Goal: Task Accomplishment & Management: Manage account settings

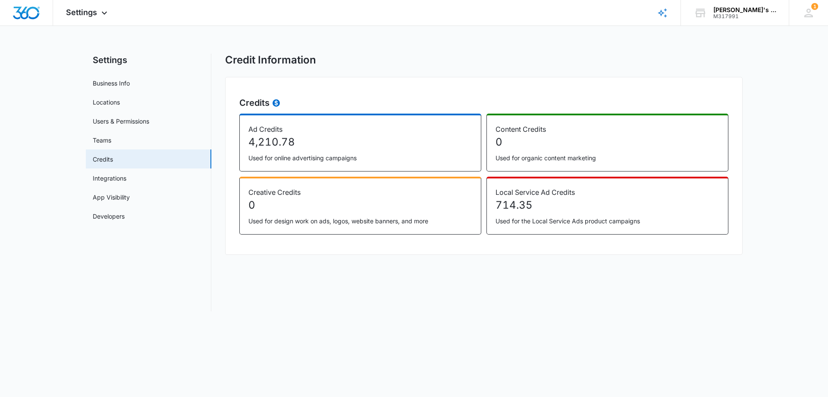
click at [363, 140] on p "4,210.78" at bounding box center [361, 142] width 224 height 16
click at [276, 101] on icon at bounding box center [276, 104] width 3 height 6
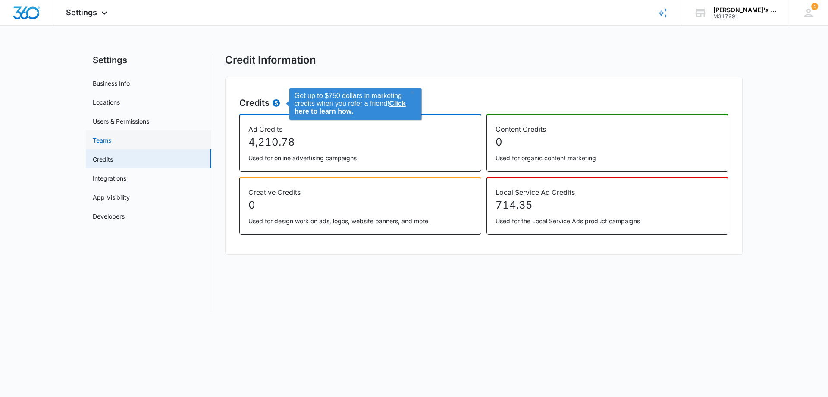
click at [111, 140] on link "Teams" at bounding box center [102, 139] width 19 height 9
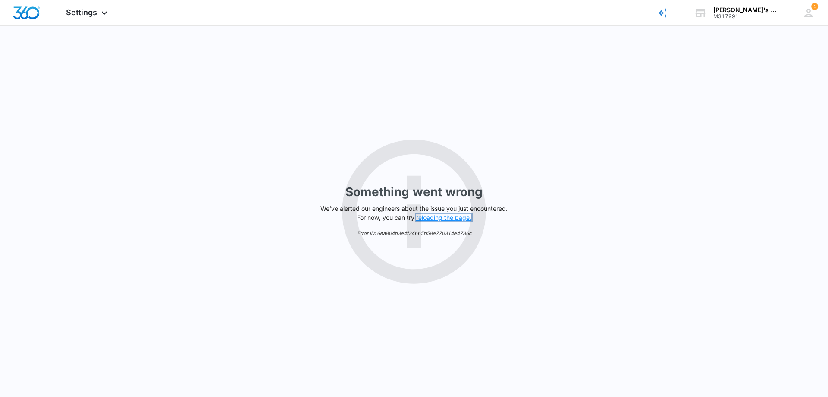
click at [438, 217] on button "reloading the page." at bounding box center [443, 217] width 55 height 7
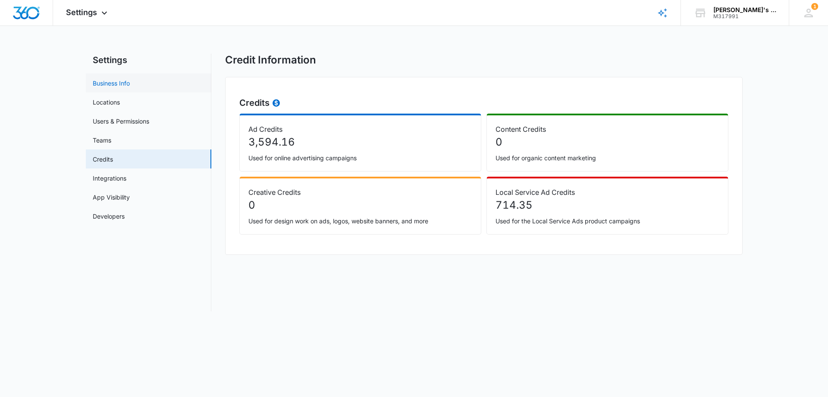
click at [115, 88] on link "Business Info" at bounding box center [111, 83] width 37 height 9
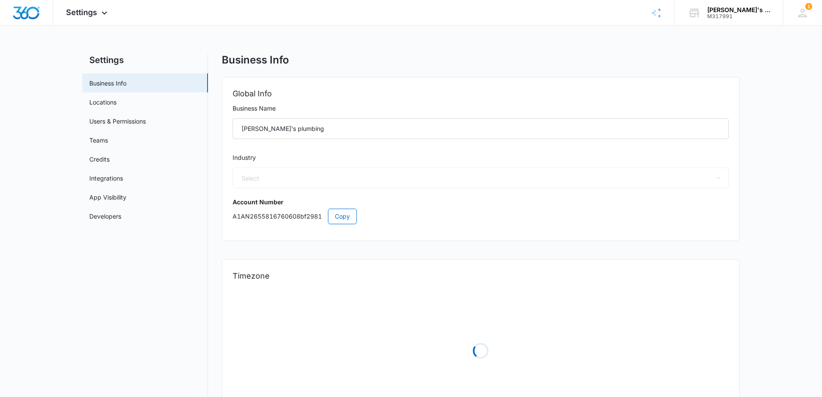
select select "8"
select select "US"
select select "America/[GEOGRAPHIC_DATA]"
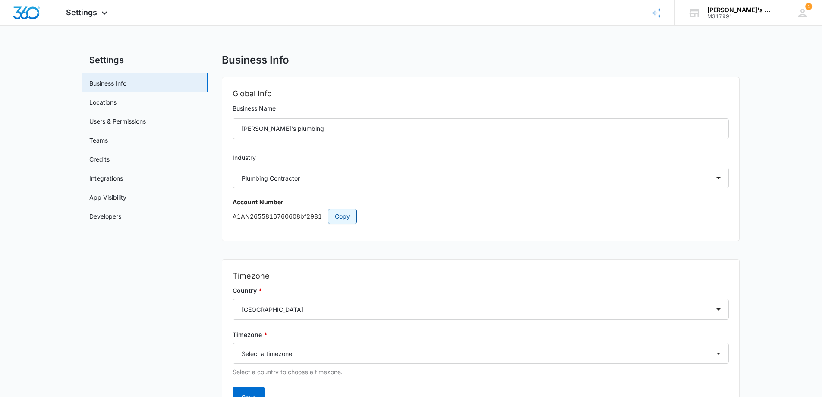
click at [336, 217] on span "Copy" at bounding box center [342, 215] width 15 height 9
click at [110, 161] on link "Credits" at bounding box center [99, 158] width 20 height 9
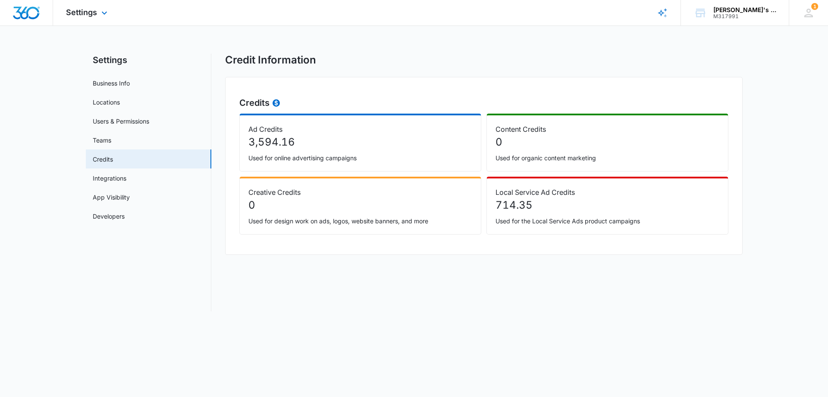
click at [74, 2] on div "Settings Apps Reputation Forms CRM Email Social Payments POS Content Ads Intell…" at bounding box center [87, 12] width 69 height 25
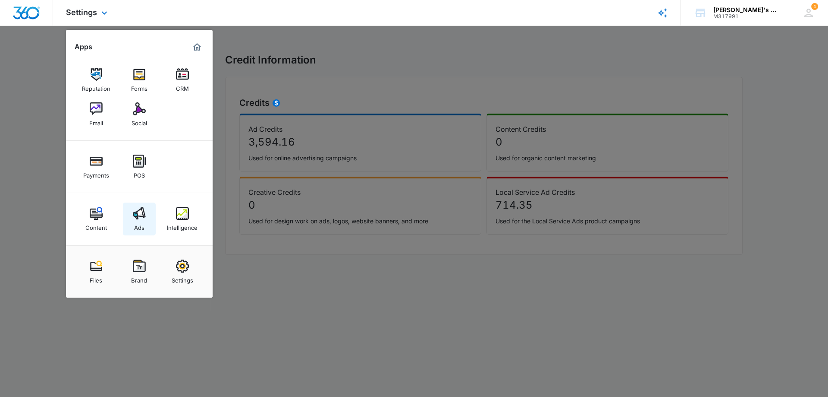
click at [136, 213] on img at bounding box center [139, 213] width 13 height 13
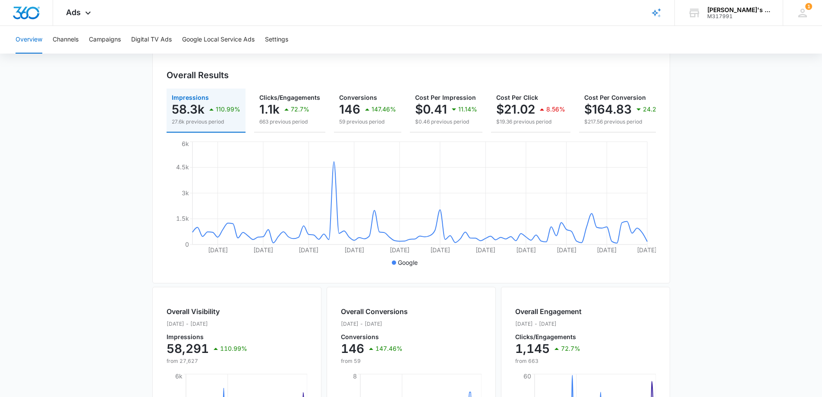
scroll to position [86, 0]
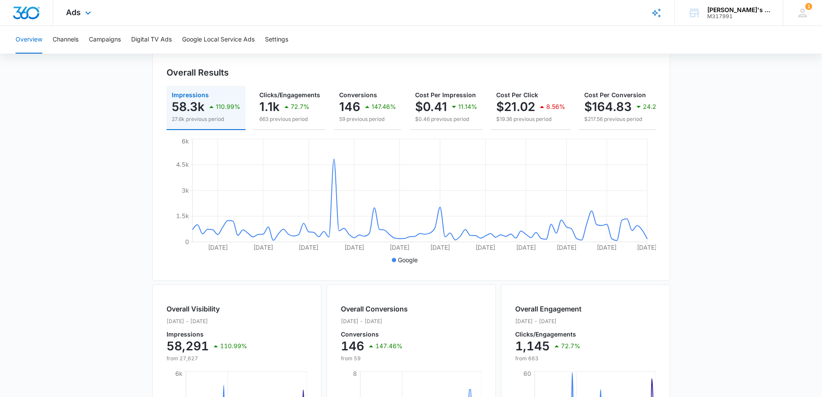
click at [77, 7] on div "Ads Apps Reputation Forms CRM Email Social Payments POS Content Ads Intelligenc…" at bounding box center [79, 12] width 53 height 25
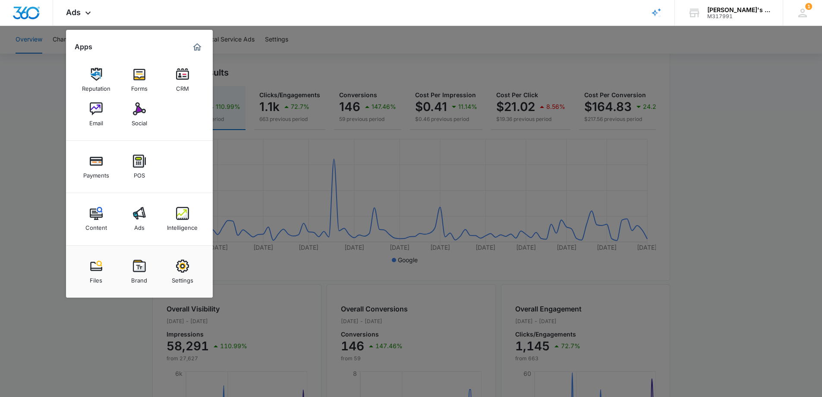
click at [181, 218] on img at bounding box center [182, 213] width 13 height 13
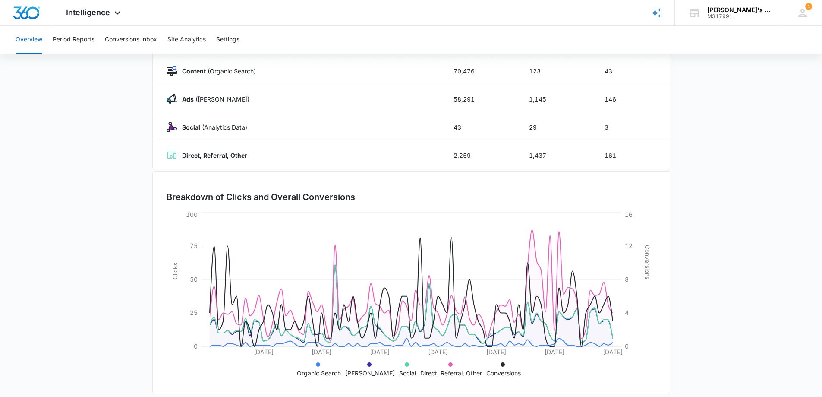
scroll to position [138, 0]
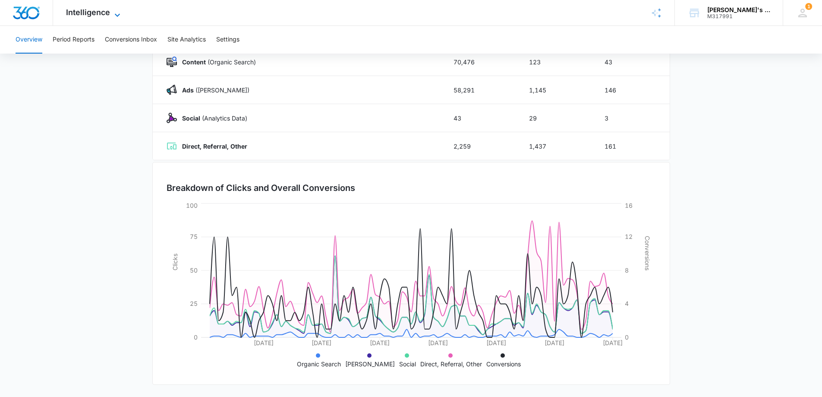
click at [86, 13] on span "Intelligence" at bounding box center [88, 12] width 44 height 9
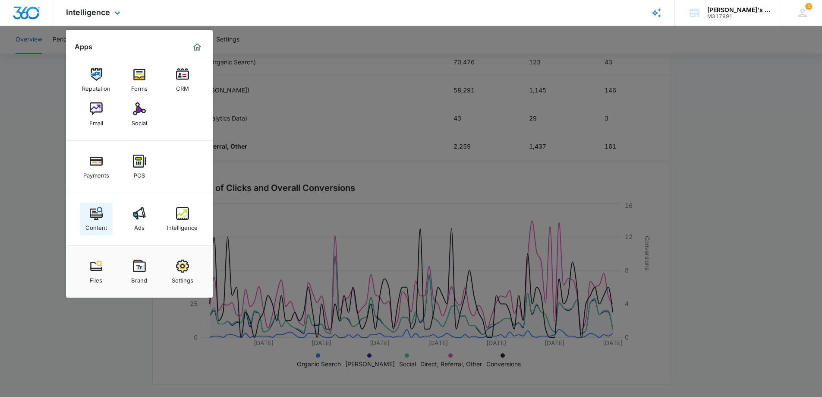
click at [98, 213] on img at bounding box center [96, 213] width 13 height 13
